Goal: Manage account settings

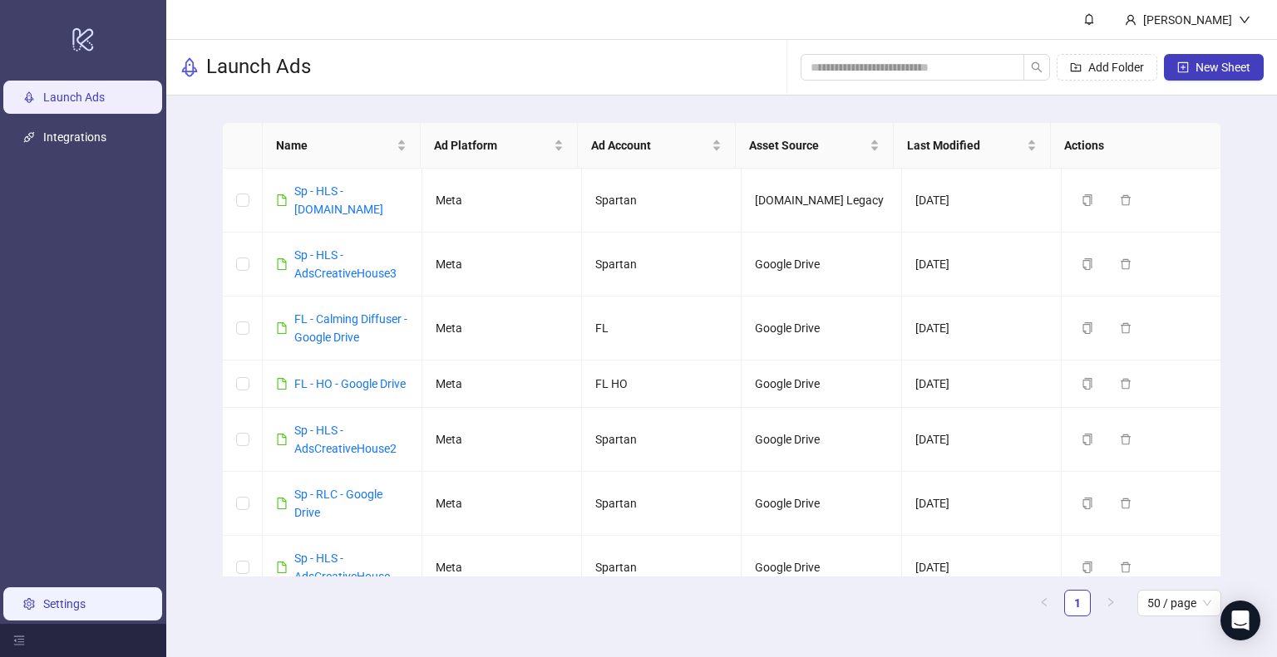
click at [70, 608] on link "Settings" at bounding box center [64, 604] width 42 height 13
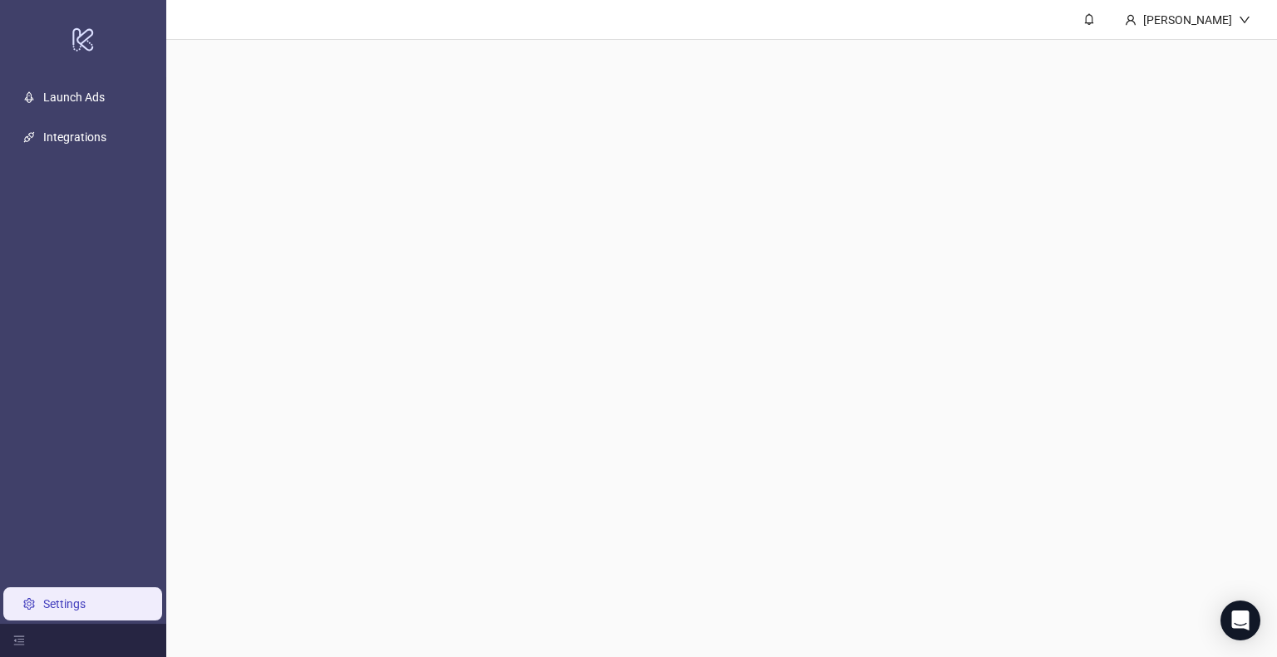
click at [70, 608] on link "Settings" at bounding box center [64, 604] width 42 height 13
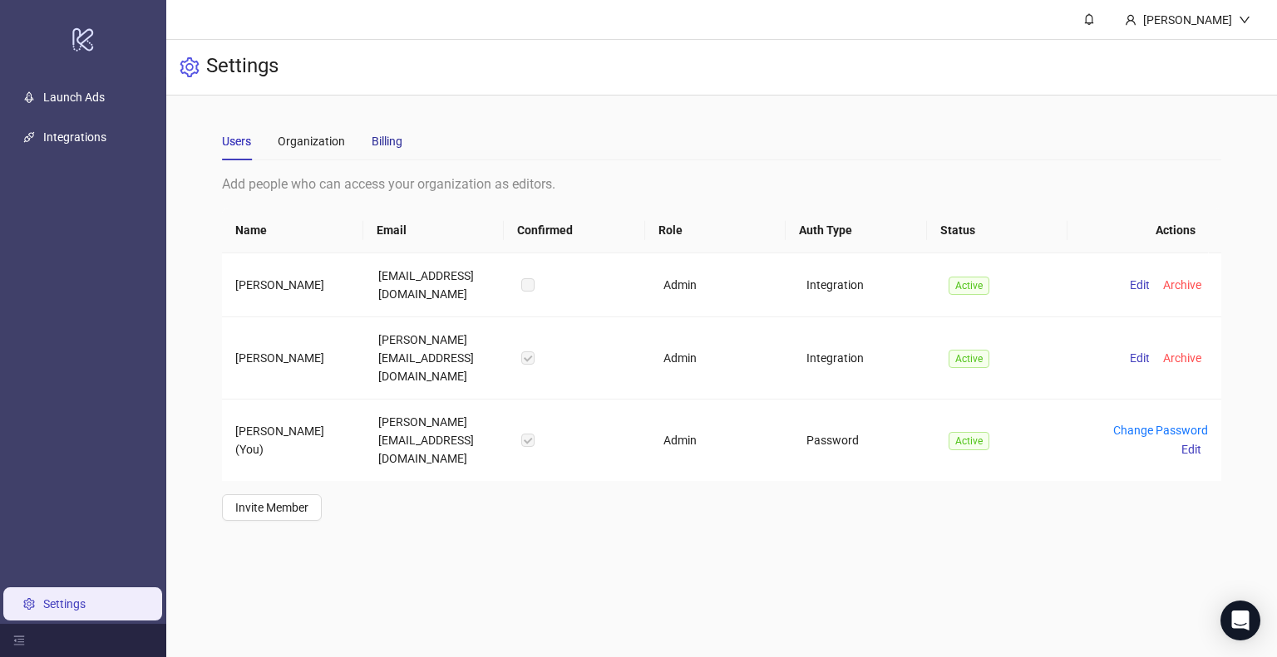
click at [386, 142] on div "Billing" at bounding box center [387, 141] width 31 height 18
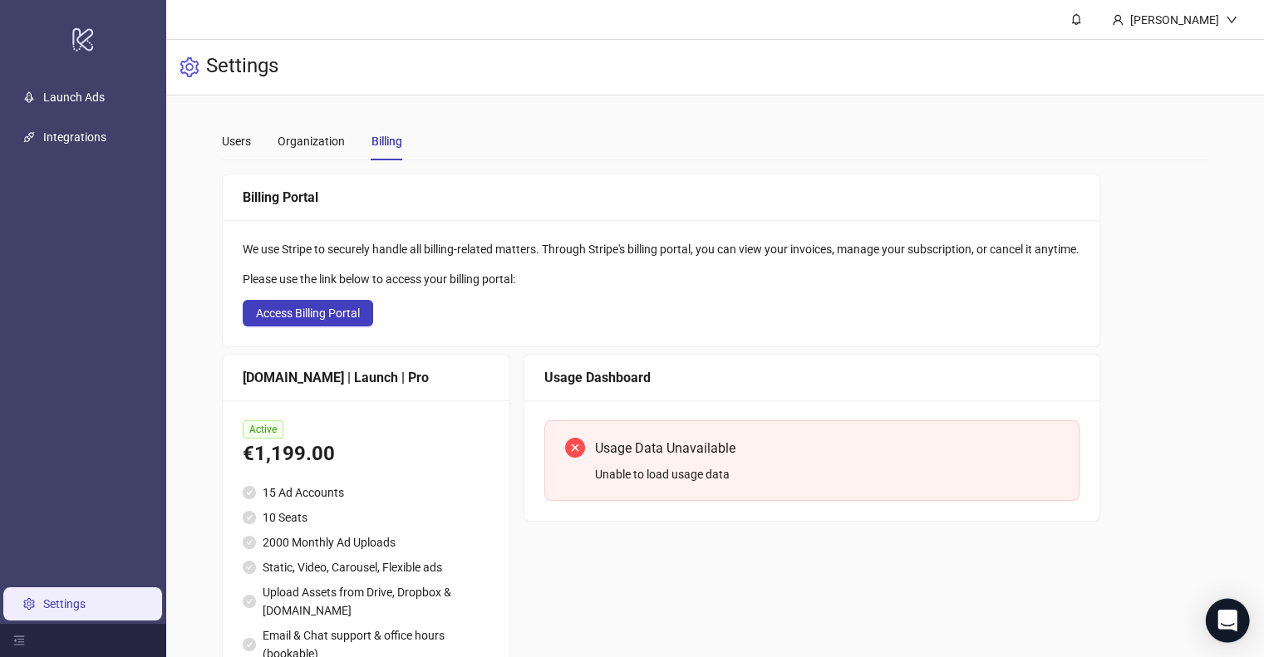
click at [1218, 619] on icon "Open Intercom Messenger" at bounding box center [1228, 621] width 22 height 22
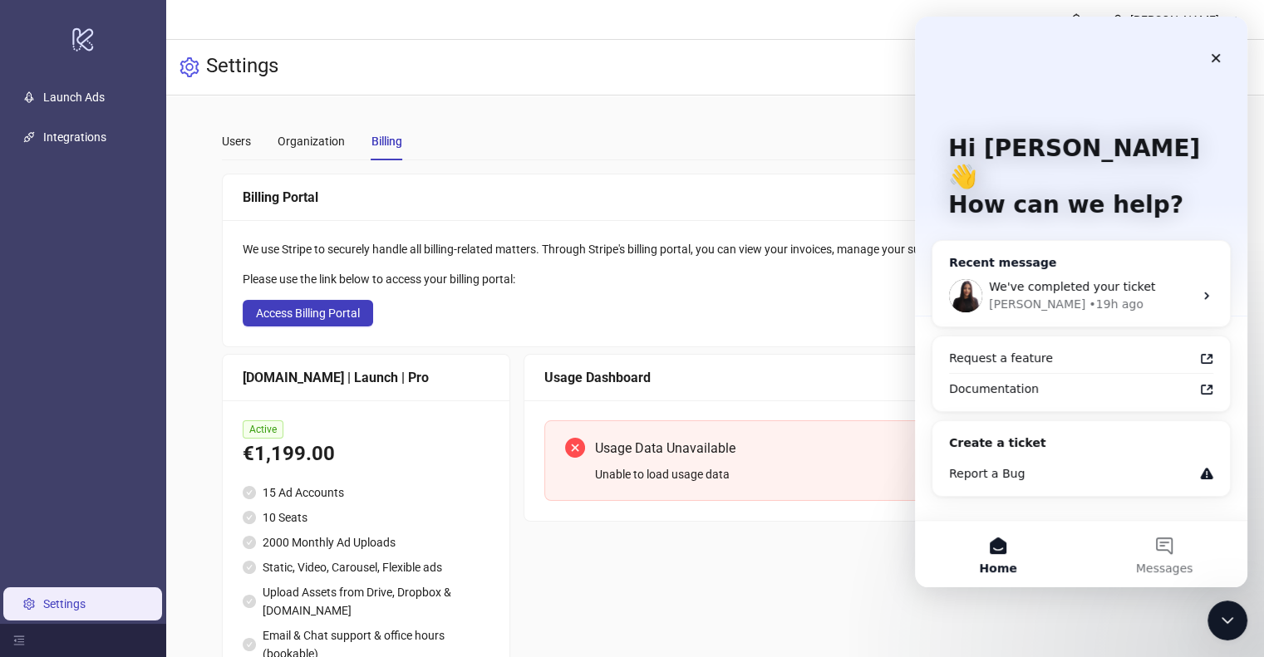
click at [1047, 265] on div "We've completed your ticket [PERSON_NAME] • 19h ago" at bounding box center [1081, 296] width 298 height 62
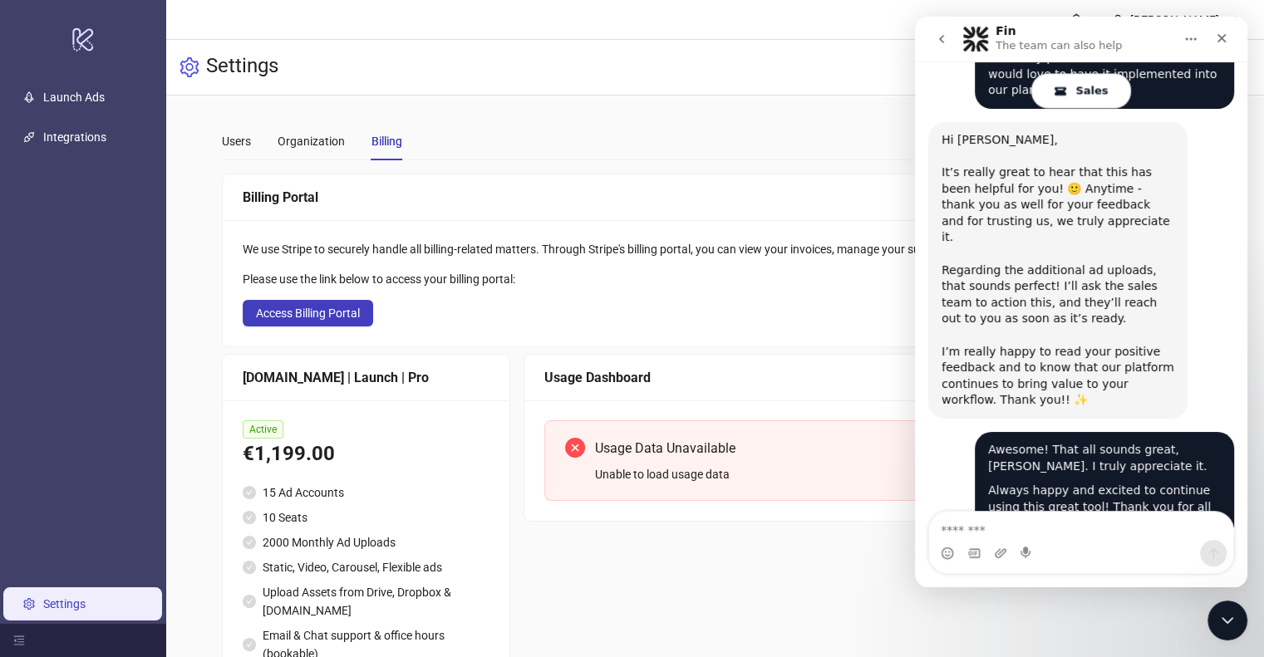
scroll to position [2704, 0]
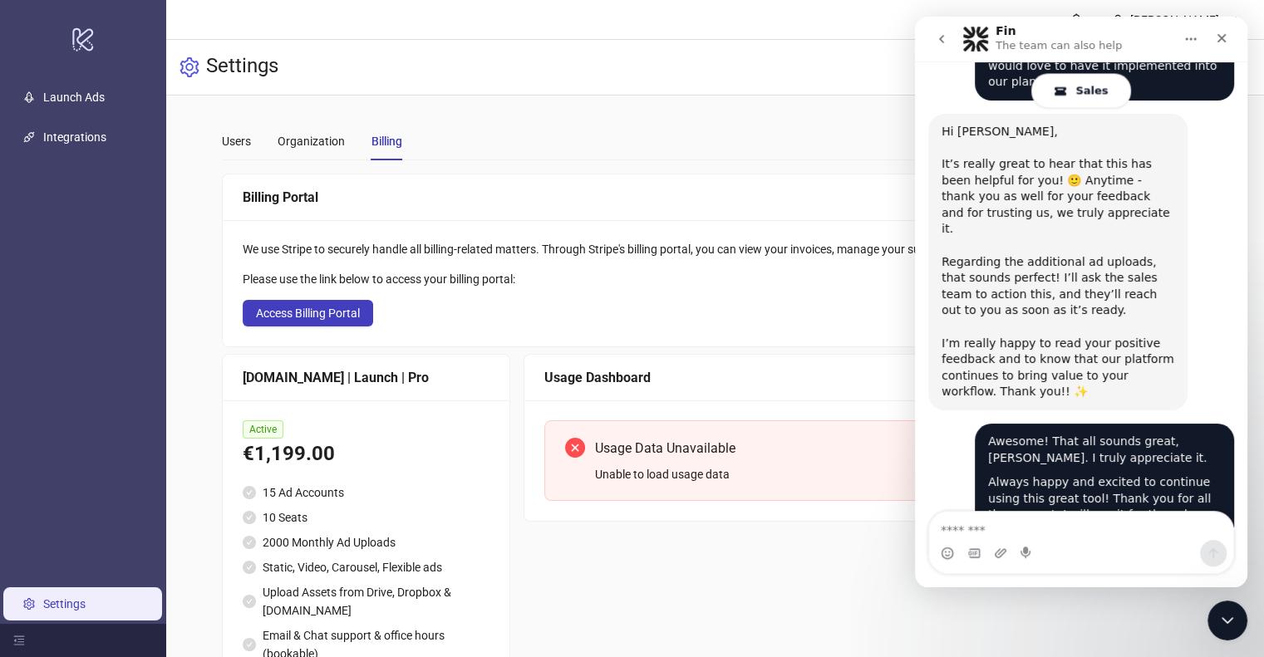
click at [1031, 534] on textarea "Message…" at bounding box center [1081, 526] width 304 height 28
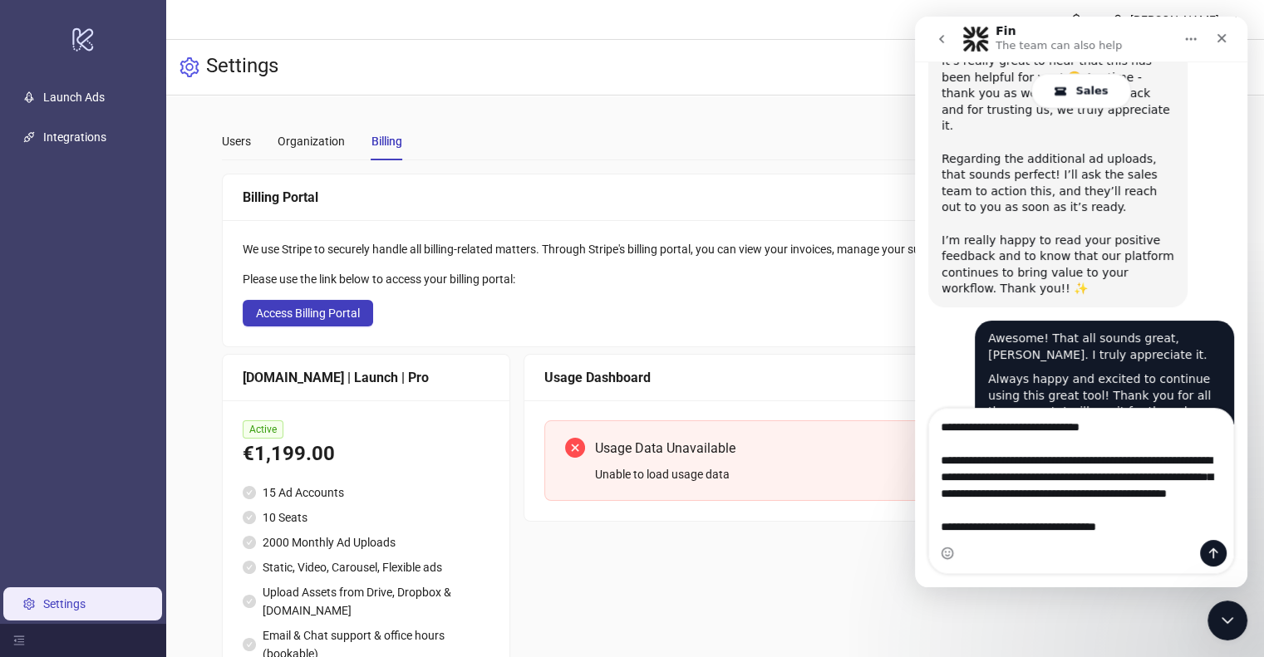
scroll to position [44, 0]
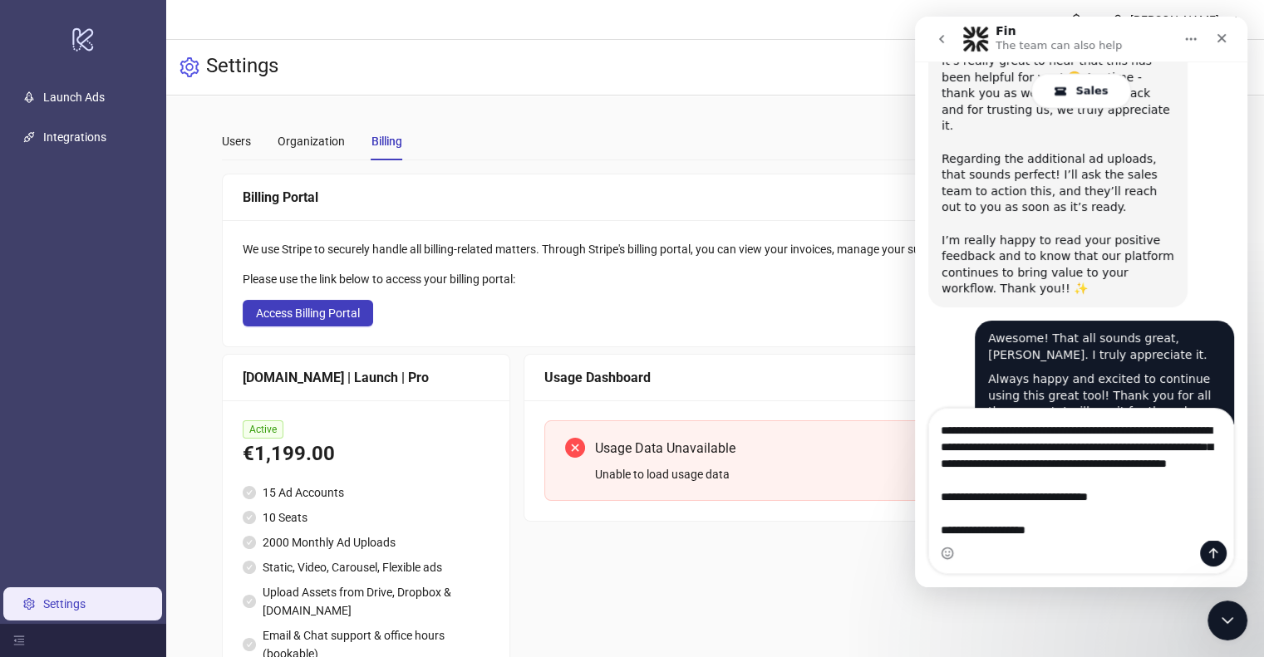
type textarea "**********"
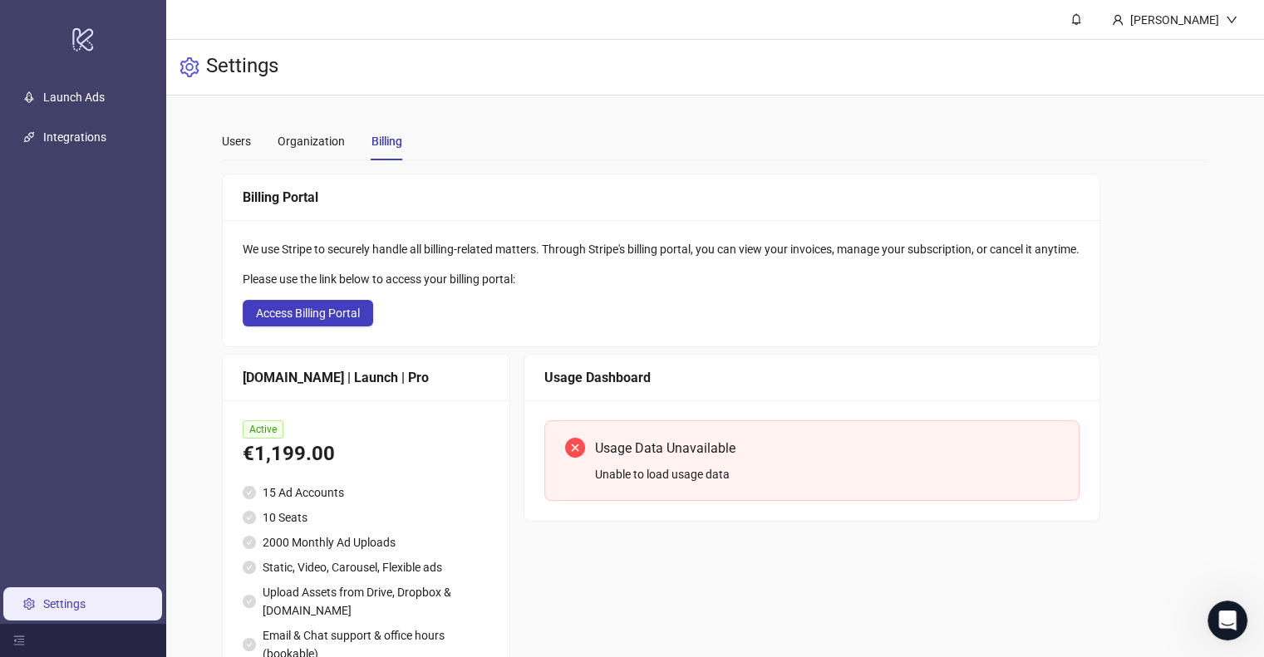
scroll to position [2915, 0]
